Goal: Use online tool/utility: Use online tool/utility

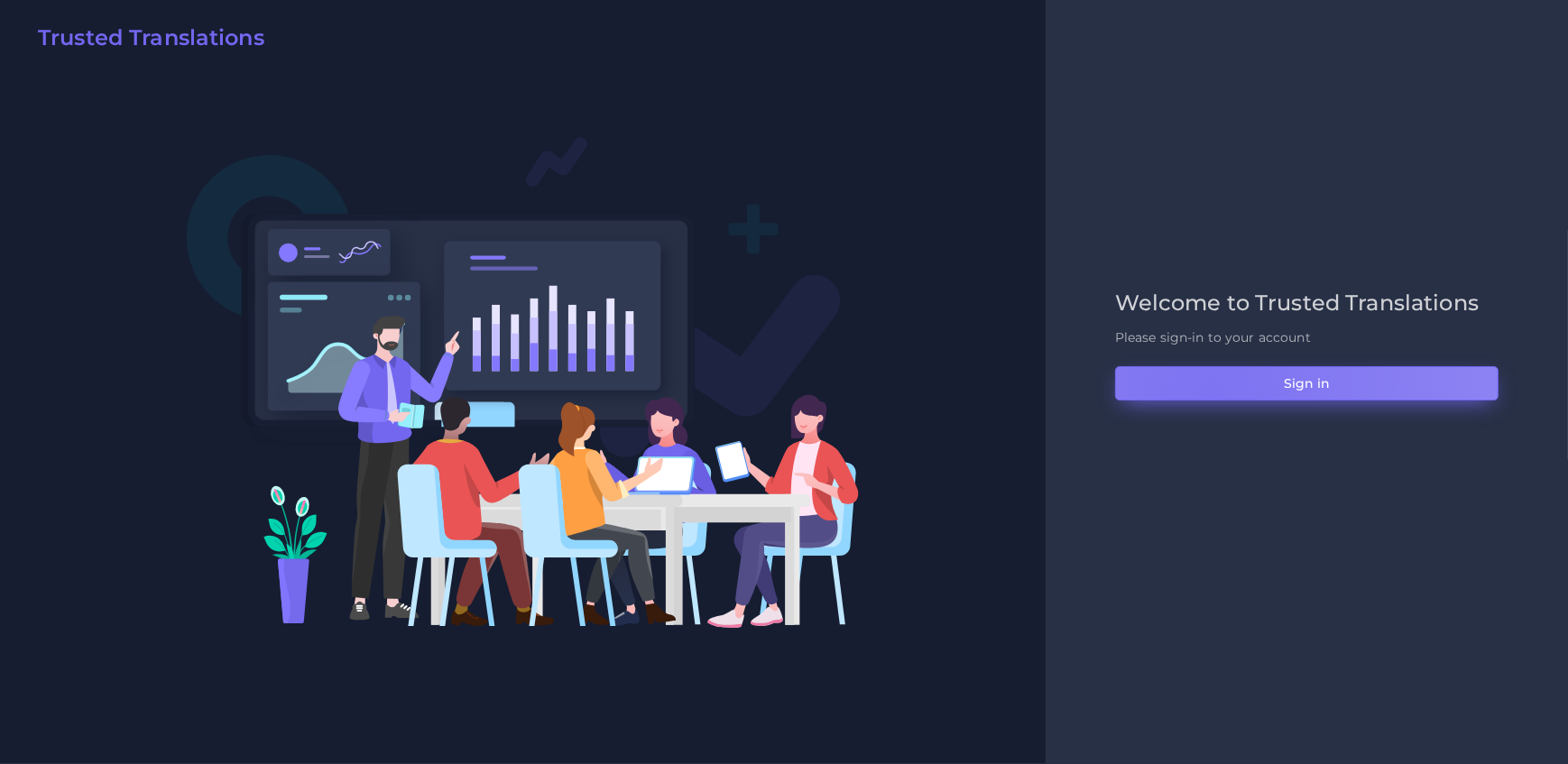
click at [1210, 392] on button "Sign in" at bounding box center [1307, 383] width 384 height 35
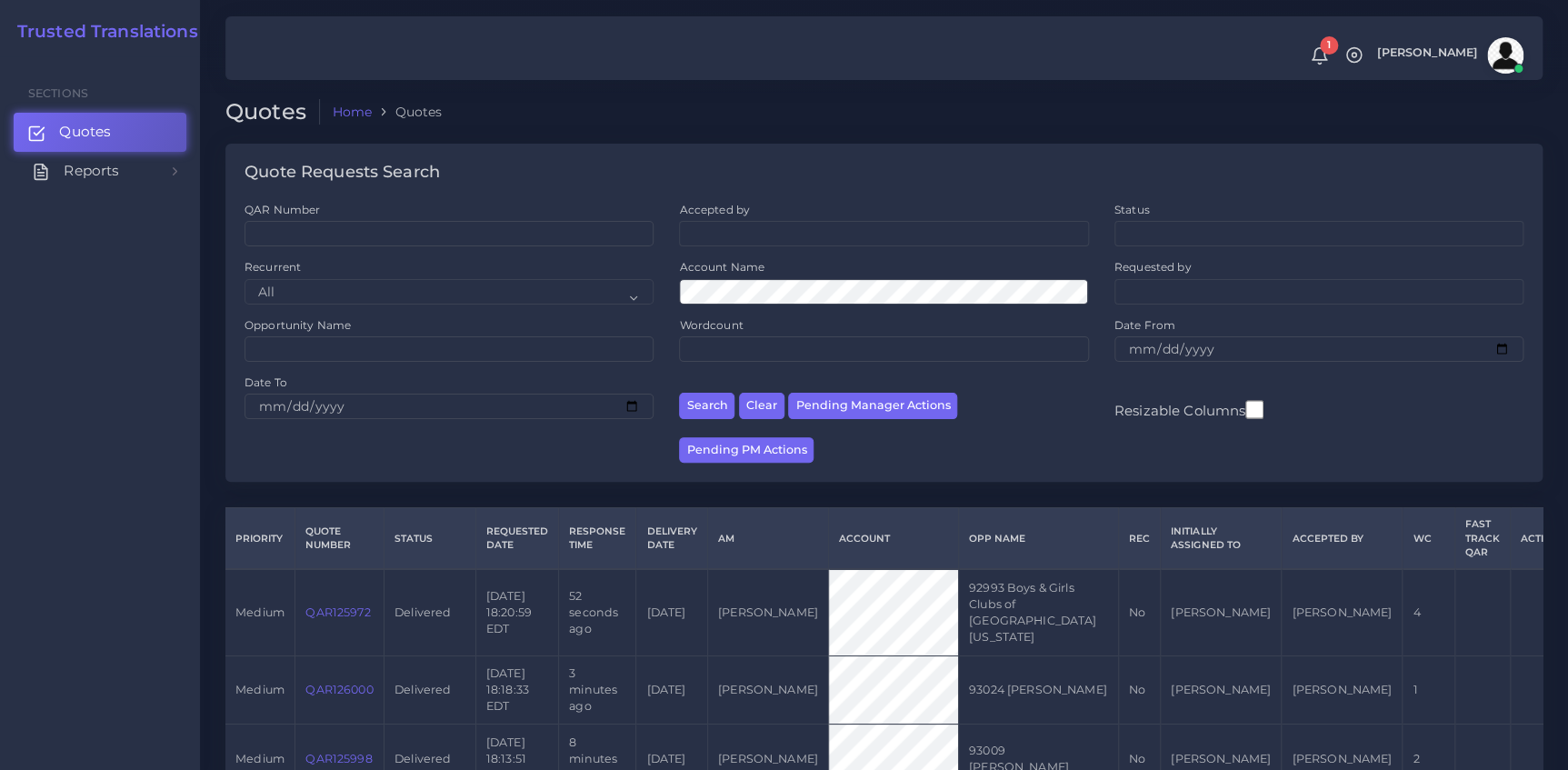
click at [67, 173] on span "Reports" at bounding box center [92, 171] width 56 height 20
click at [68, 336] on span "Effort Index" at bounding box center [106, 331] width 82 height 20
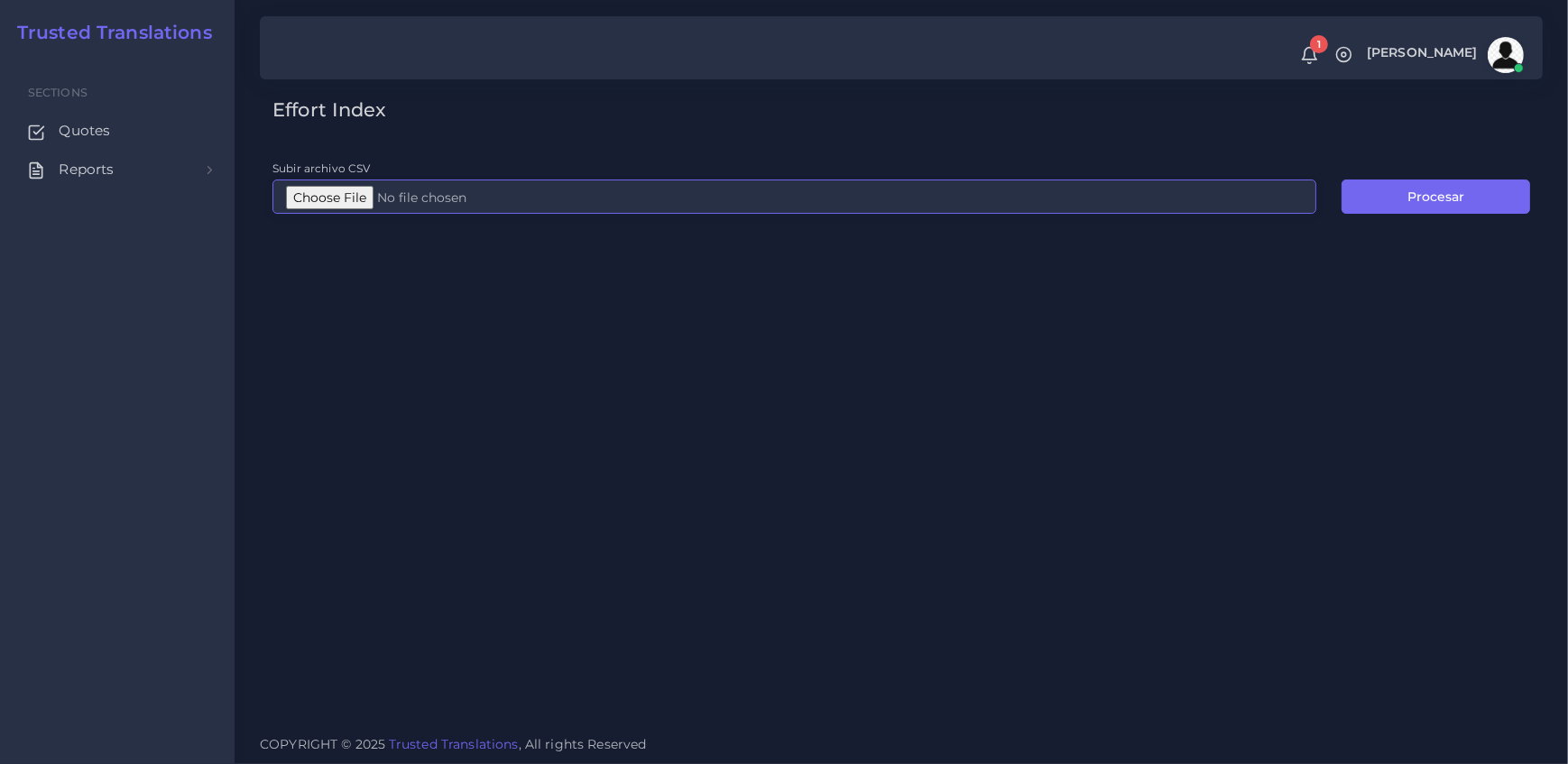
click at [292, 200] on input "Subir archivo CSV" at bounding box center [793, 196] width 1044 height 35
type input "C:\fakepath\243921_EI_FPE_Shirui [PERSON_NAME].csv"
click at [1407, 192] on button "Procesar" at bounding box center [1435, 196] width 189 height 35
